Goal: Answer question/provide support

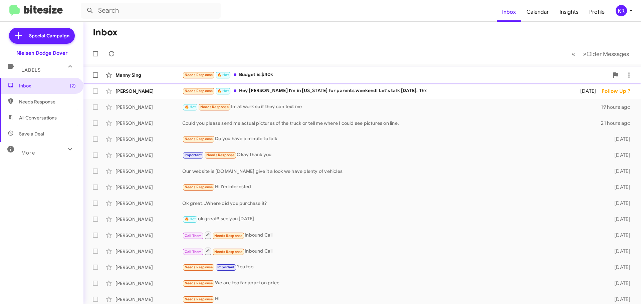
click at [270, 76] on div "Needs Response 🔥 Hot Budget is $40k" at bounding box center [395, 75] width 427 height 8
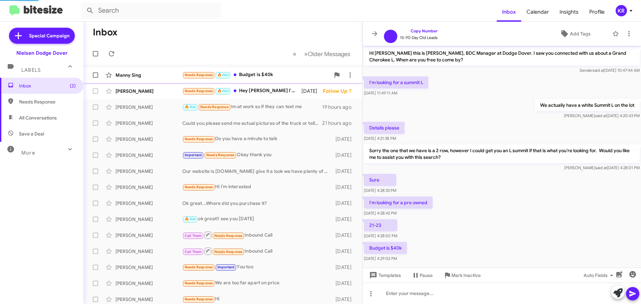
scroll to position [11, 0]
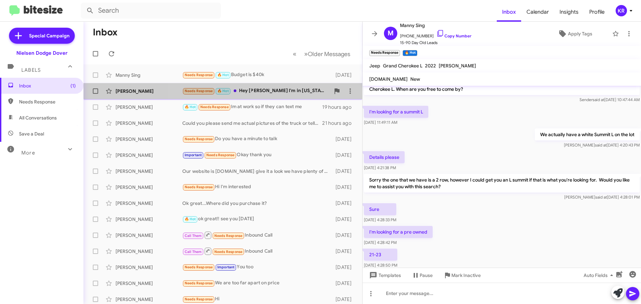
click at [271, 89] on div "Needs Response 🔥 Hot Hey [PERSON_NAME] I'm in [US_STATE] for parents weekend! L…" at bounding box center [256, 91] width 148 height 8
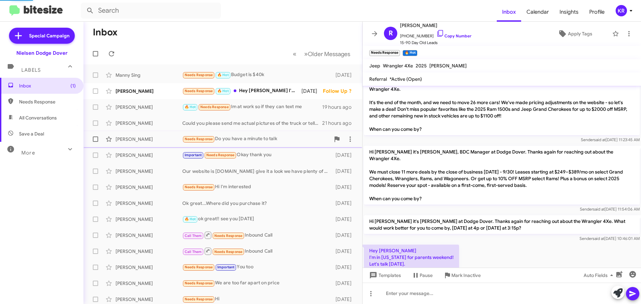
scroll to position [22, 0]
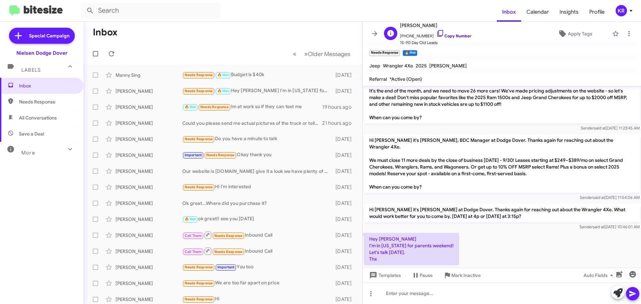
click at [448, 37] on link "Copy Number" at bounding box center [454, 35] width 35 height 5
click at [33, 119] on span "All Conversations" at bounding box center [38, 118] width 38 height 7
type input "in:all-conversations"
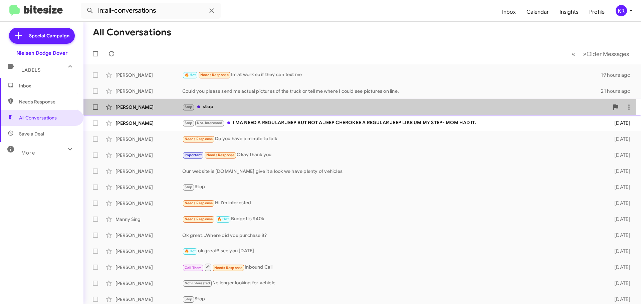
click at [242, 108] on div "Stop stop" at bounding box center [395, 107] width 427 height 8
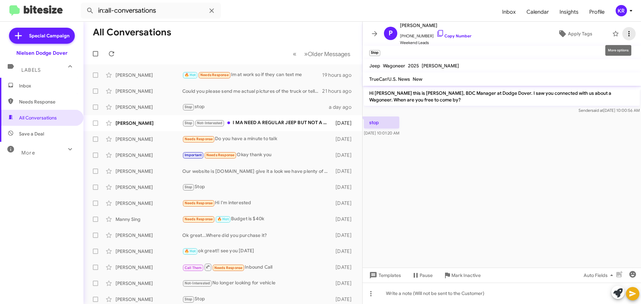
click at [625, 32] on icon at bounding box center [629, 34] width 8 height 8
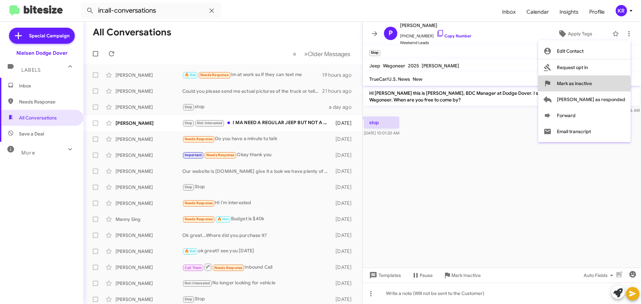
click at [592, 86] on span "Mark as inactive" at bounding box center [574, 84] width 35 height 16
